Goal: Navigation & Orientation: Go to known website

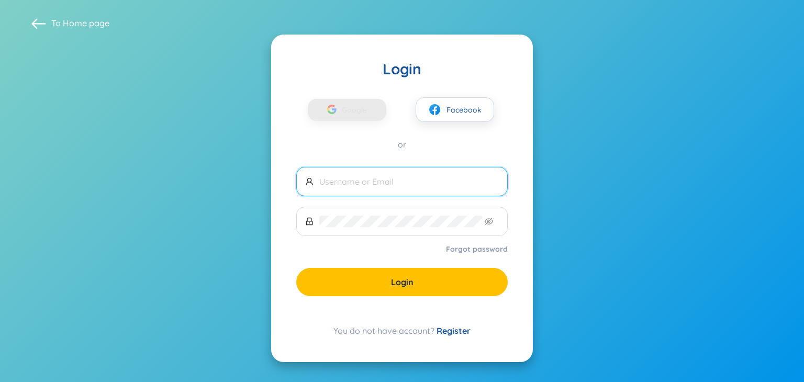
click at [345, 189] on span at bounding box center [402, 181] width 212 height 29
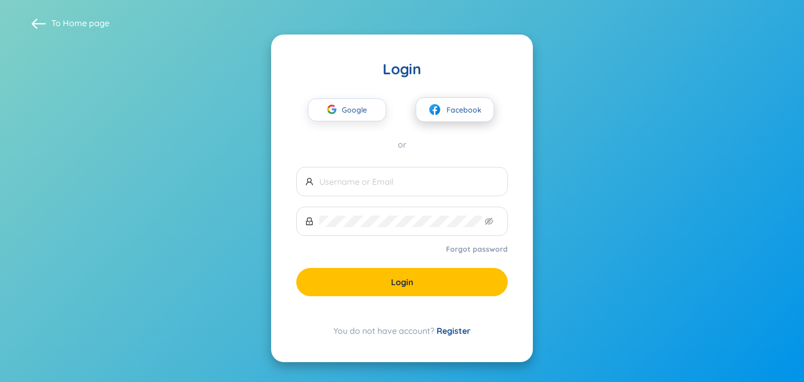
click at [450, 109] on span "Facebook" at bounding box center [464, 110] width 35 height 12
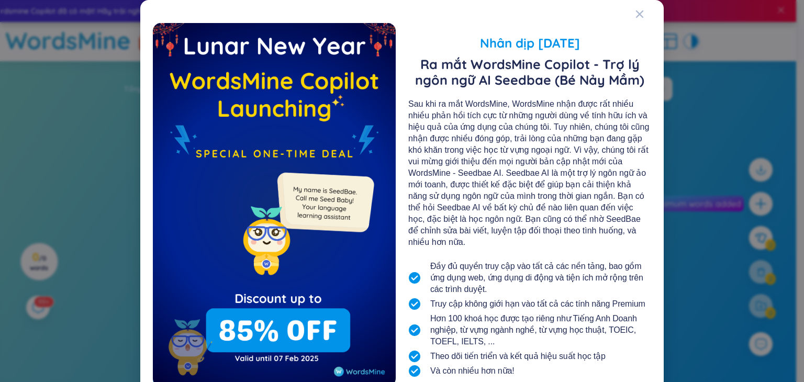
drag, startPoint x: 0, startPoint y: 0, endPoint x: 773, endPoint y: 81, distance: 777.2
click at [773, 81] on div "Nhân dịp [DATE] Ra mắt WordsMine Copilot - Trợ lý ngôn ngữ AI Seedbae (Bé Nảy M…" at bounding box center [402, 191] width 804 height 382
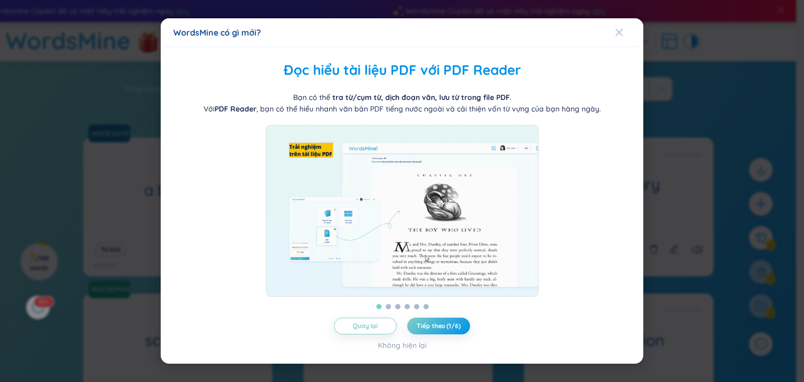
click at [621, 28] on icon "Close" at bounding box center [619, 32] width 8 height 8
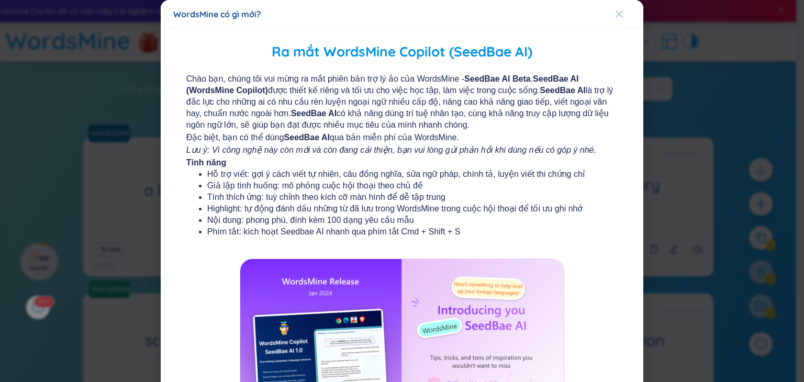
click at [616, 12] on icon "Close" at bounding box center [619, 13] width 7 height 7
